Goal: Information Seeking & Learning: Learn about a topic

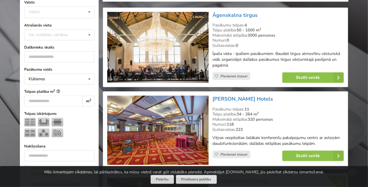
scroll to position [117, 0]
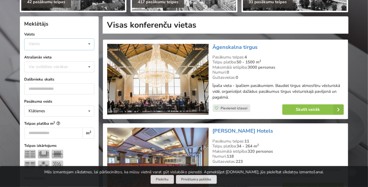
click at [47, 45] on div "Valsts Igaunija [GEOGRAPHIC_DATA] Lietuva" at bounding box center [59, 44] width 70 height 12
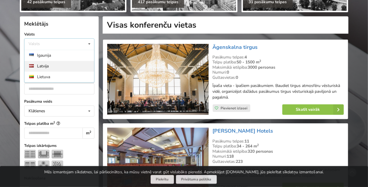
click at [38, 65] on div "Latvija" at bounding box center [59, 66] width 70 height 11
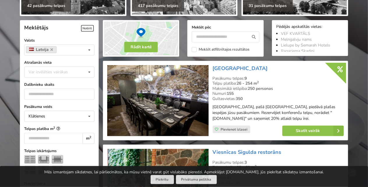
scroll to position [117, 0]
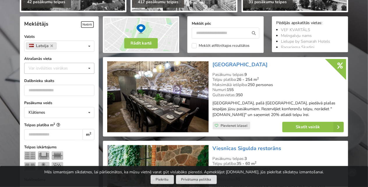
click at [45, 68] on div "Var izvēlēties vairākas" at bounding box center [54, 68] width 54 height 7
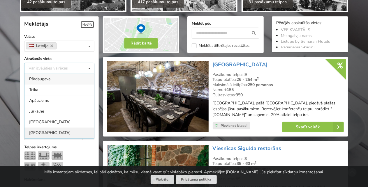
click at [39, 128] on div "[GEOGRAPHIC_DATA]" at bounding box center [59, 133] width 70 height 11
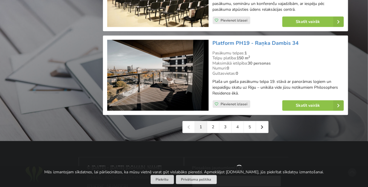
scroll to position [1354, 0]
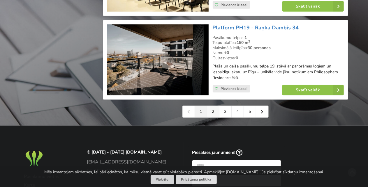
click at [214, 106] on link "2" at bounding box center [213, 112] width 12 height 12
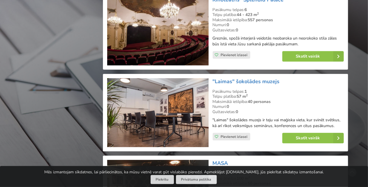
scroll to position [1340, 0]
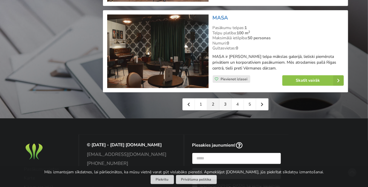
click at [230, 103] on link "3" at bounding box center [225, 105] width 12 height 12
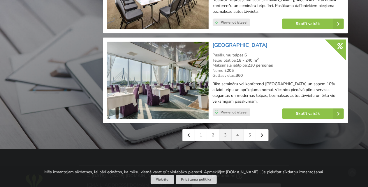
scroll to position [1369, 0]
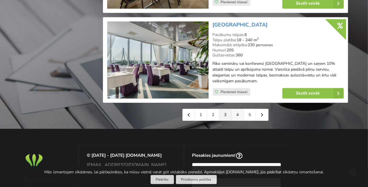
click at [236, 109] on link "4" at bounding box center [238, 115] width 12 height 12
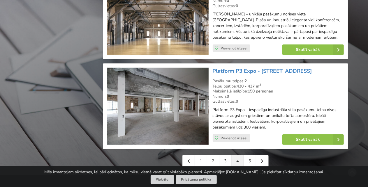
scroll to position [1340, 0]
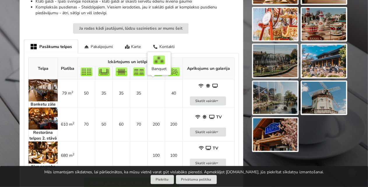
scroll to position [350, 0]
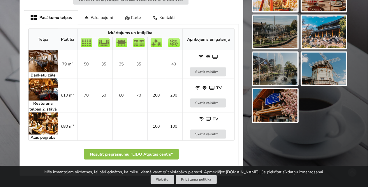
click at [46, 87] on img at bounding box center [43, 90] width 29 height 22
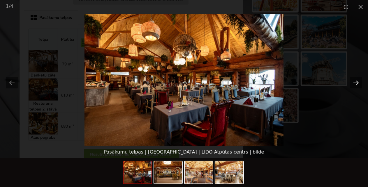
click at [354, 82] on button "Next slide" at bounding box center [356, 82] width 12 height 11
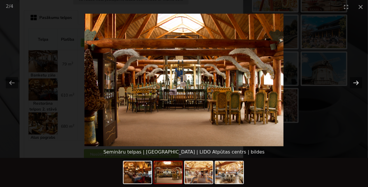
click at [354, 82] on button "Next slide" at bounding box center [356, 82] width 12 height 11
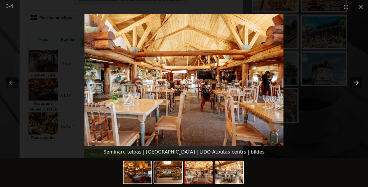
click at [354, 82] on button "Next slide" at bounding box center [356, 82] width 12 height 11
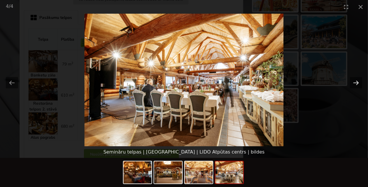
click at [354, 82] on button "Next slide" at bounding box center [356, 82] width 12 height 11
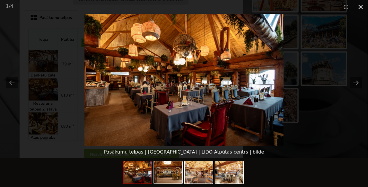
click at [362, 11] on button "Close gallery" at bounding box center [360, 7] width 15 height 14
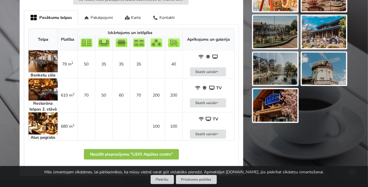
click at [41, 89] on img at bounding box center [43, 90] width 29 height 22
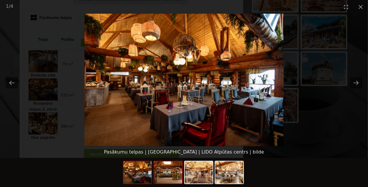
click at [176, 166] on img at bounding box center [168, 173] width 28 height 22
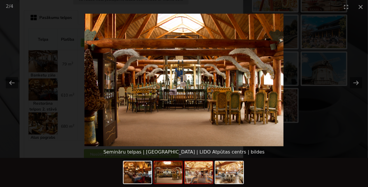
click at [193, 175] on img at bounding box center [199, 173] width 28 height 22
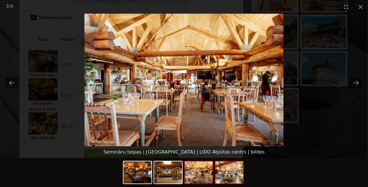
click at [220, 173] on img at bounding box center [229, 173] width 28 height 22
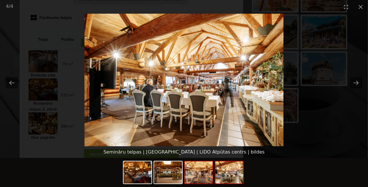
click at [195, 172] on img at bounding box center [199, 173] width 28 height 22
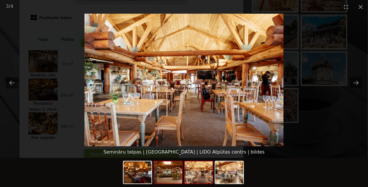
click at [159, 172] on img at bounding box center [168, 173] width 28 height 22
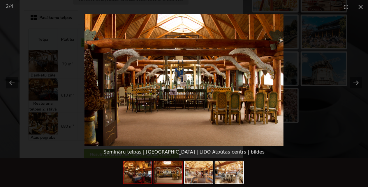
click at [134, 175] on img at bounding box center [138, 173] width 28 height 22
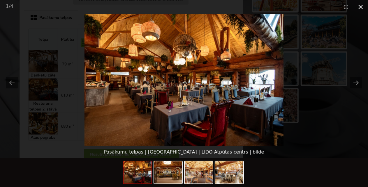
click at [363, 9] on button "Close gallery" at bounding box center [360, 7] width 15 height 14
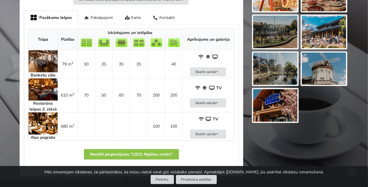
click at [37, 62] on img at bounding box center [43, 61] width 29 height 22
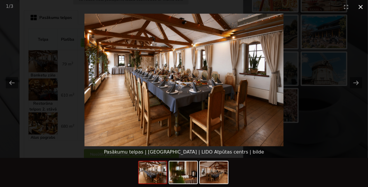
click at [368, 8] on button "Close gallery" at bounding box center [360, 7] width 15 height 14
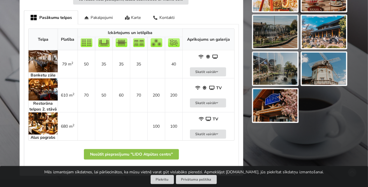
click at [38, 89] on img at bounding box center [43, 90] width 29 height 22
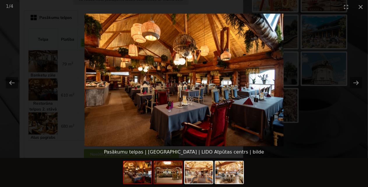
click at [176, 175] on img at bounding box center [168, 173] width 28 height 22
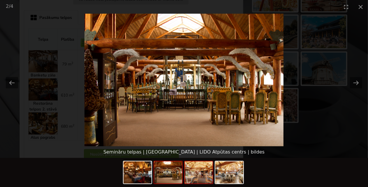
click at [199, 179] on img at bounding box center [199, 173] width 28 height 22
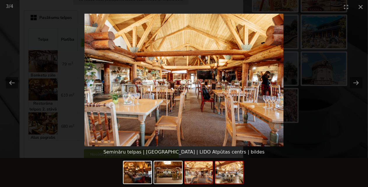
click at [226, 182] on img at bounding box center [229, 173] width 28 height 22
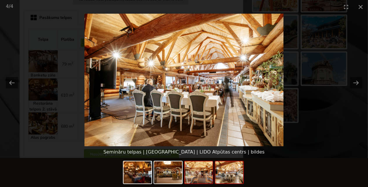
click at [202, 177] on img at bounding box center [199, 173] width 28 height 22
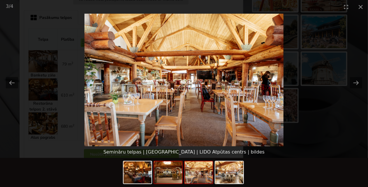
click at [172, 177] on img at bounding box center [168, 173] width 28 height 22
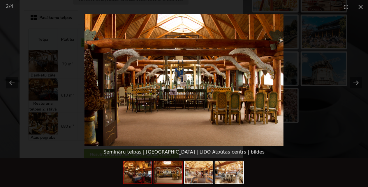
click at [144, 178] on img at bounding box center [138, 173] width 28 height 22
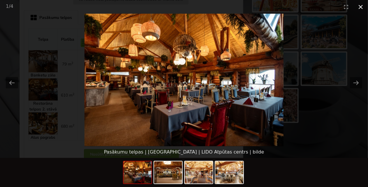
click at [362, 10] on button "Close gallery" at bounding box center [360, 7] width 15 height 14
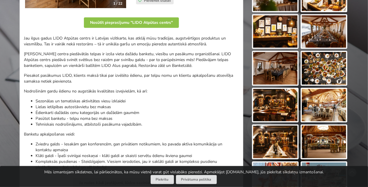
scroll to position [175, 0]
